Goal: Task Accomplishment & Management: Complete application form

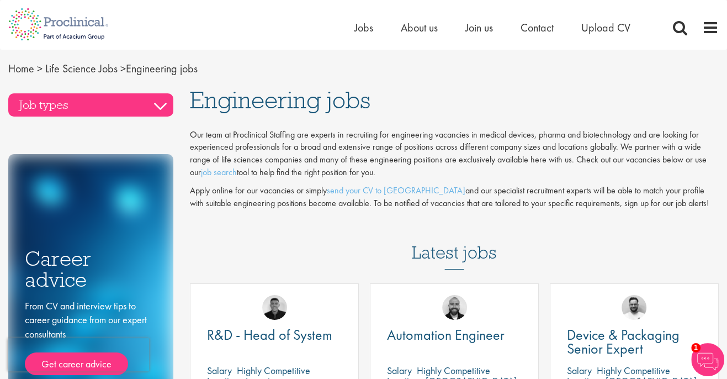
click at [156, 104] on h3 "Job types" at bounding box center [90, 104] width 165 height 23
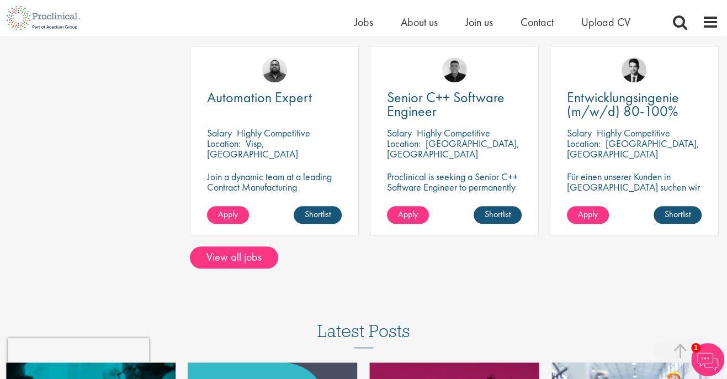
scroll to position [883, 0]
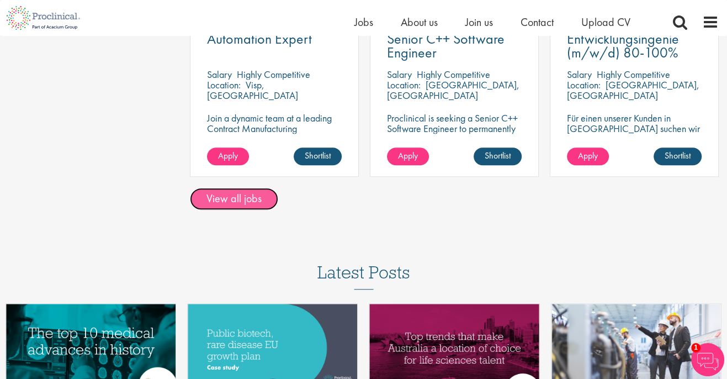
click at [251, 199] on link "View all jobs" at bounding box center [234, 199] width 88 height 22
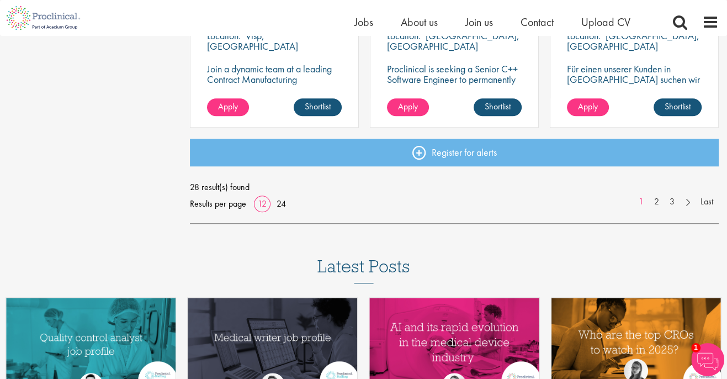
scroll to position [938, 0]
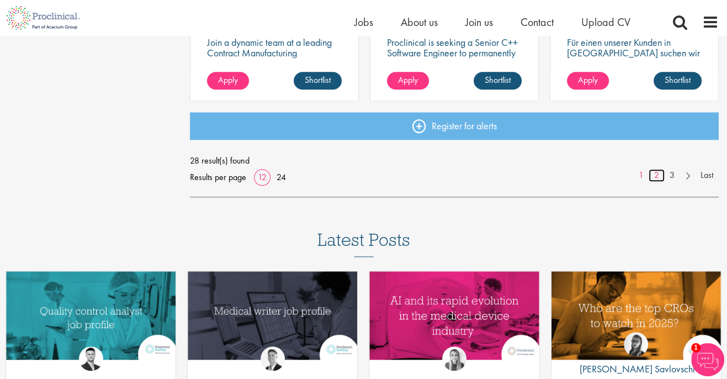
click at [657, 172] on link "2" at bounding box center [657, 175] width 16 height 13
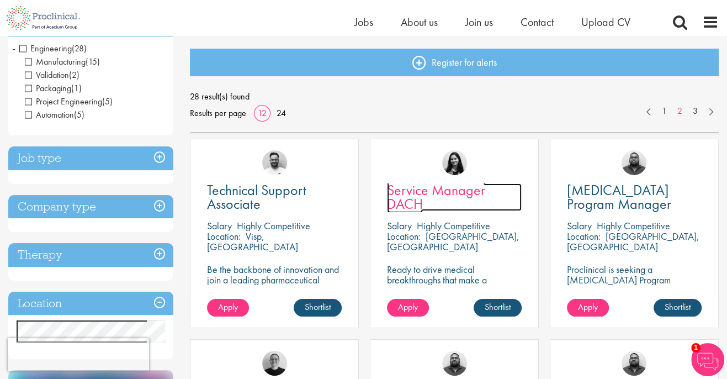
click at [442, 192] on span "Service Manager DACH" at bounding box center [436, 196] width 98 height 33
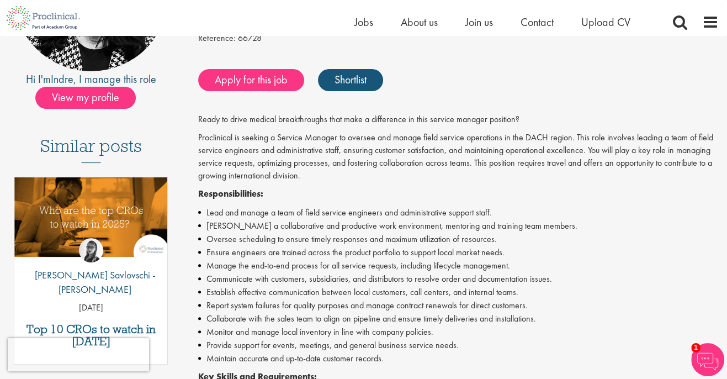
scroll to position [166, 0]
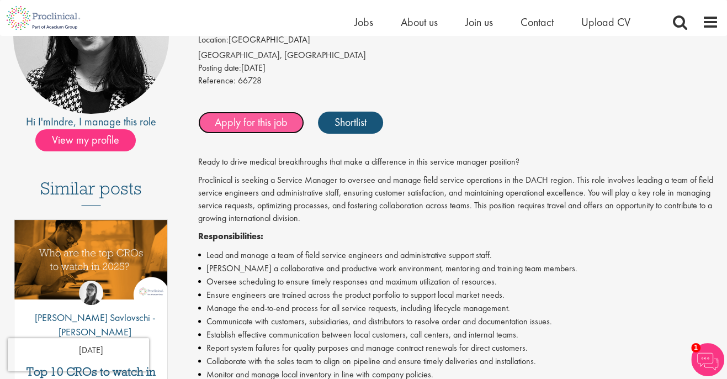
click at [249, 128] on link "Apply for this job" at bounding box center [251, 122] width 106 height 22
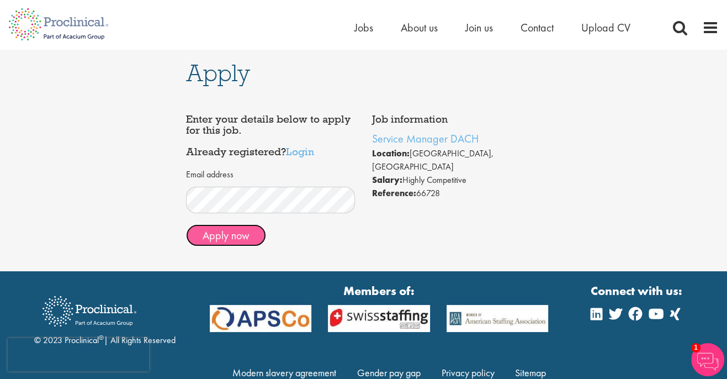
click at [229, 235] on button "Apply now" at bounding box center [226, 235] width 80 height 22
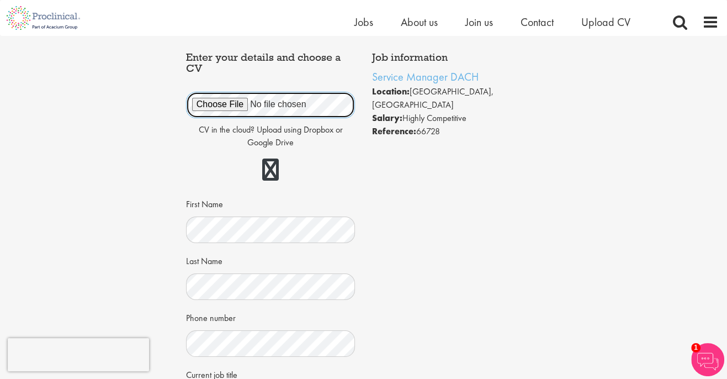
scroll to position [55, 0]
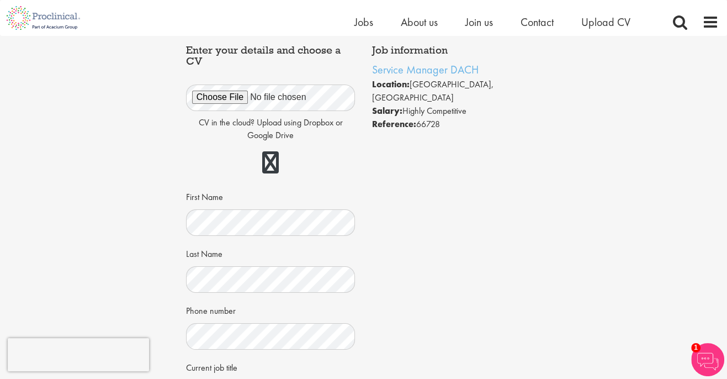
click at [420, 171] on div "Job information Service Manager DACH Location: [GEOGRAPHIC_DATA], [GEOGRAPHIC_D…" at bounding box center [364, 318] width 372 height 559
click at [269, 166] on link at bounding box center [270, 162] width 17 height 22
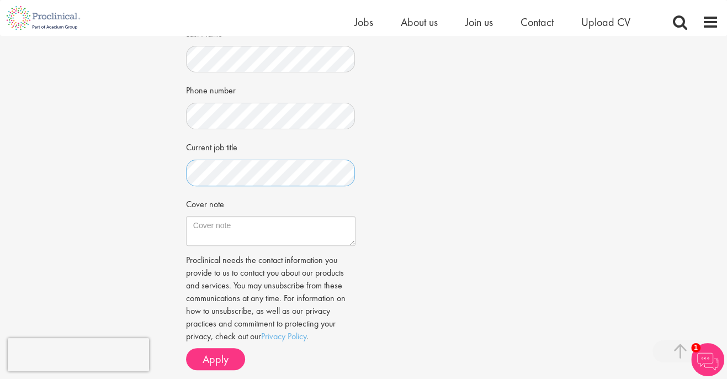
scroll to position [276, 0]
click at [272, 229] on textarea "Cover note" at bounding box center [270, 230] width 169 height 30
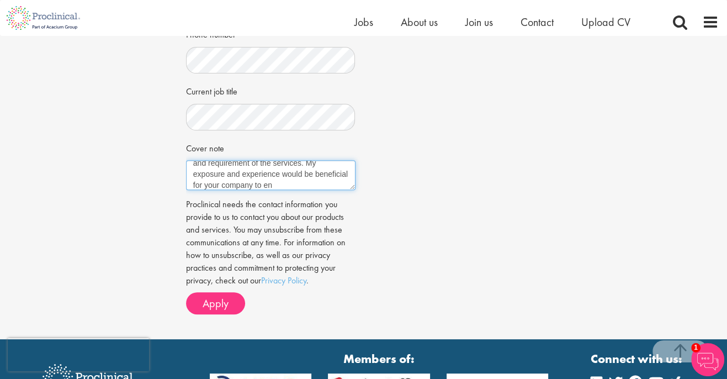
scroll to position [73, 0]
click at [217, 182] on textarea "Dear [PERSON_NAME], I have been involved in managing biomedical engineering ser…" at bounding box center [270, 175] width 169 height 30
click at [318, 184] on textarea "Dear [PERSON_NAME], I have been involved in managing biomedical engineering ser…" at bounding box center [270, 175] width 169 height 30
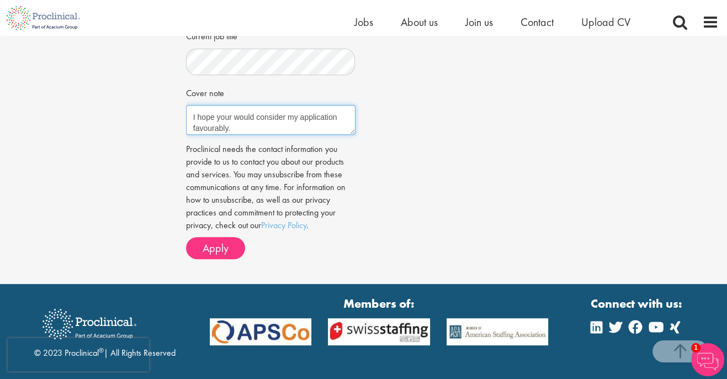
scroll to position [166, 0]
drag, startPoint x: 192, startPoint y: 114, endPoint x: 256, endPoint y: 155, distance: 75.9
click at [256, 155] on form "CV in the cloud? Upload using Dropbox or Google Drive First Name Last Name" at bounding box center [270, 0] width 153 height 518
type textarea "Dear [PERSON_NAME], I have been involved in managing biomedical engineering ser…"
